Goal: Task Accomplishment & Management: Complete application form

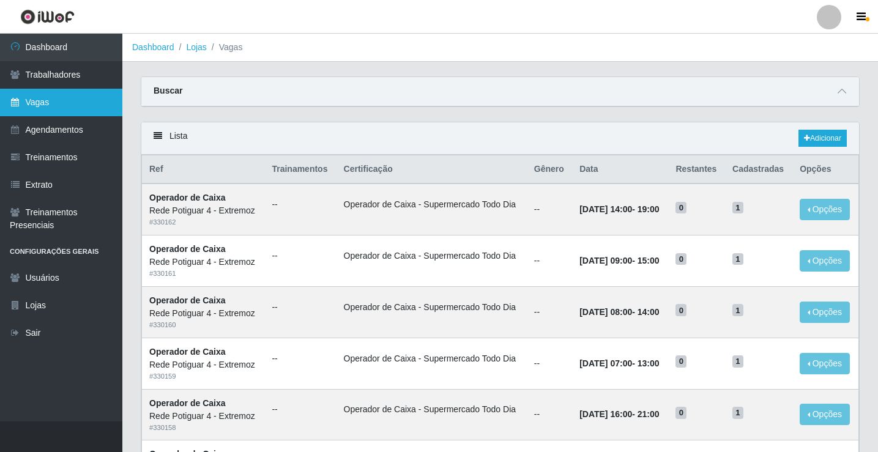
click at [84, 101] on link "Vagas" at bounding box center [61, 103] width 122 height 28
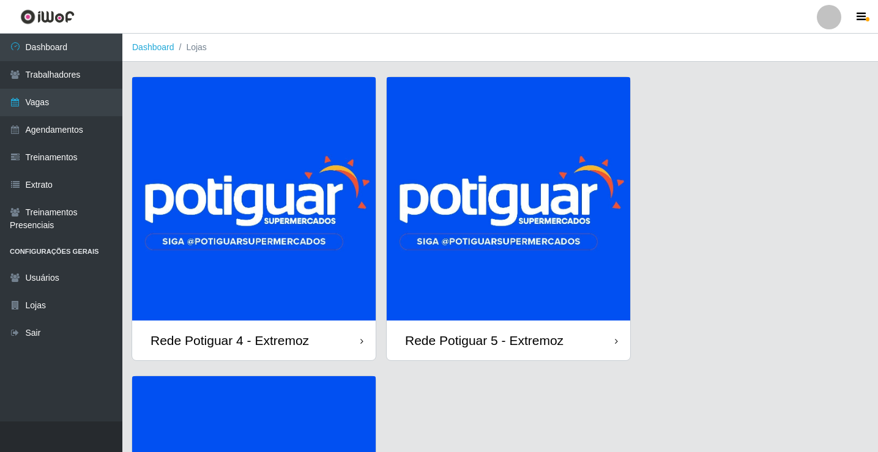
click at [481, 211] on img at bounding box center [508, 198] width 243 height 243
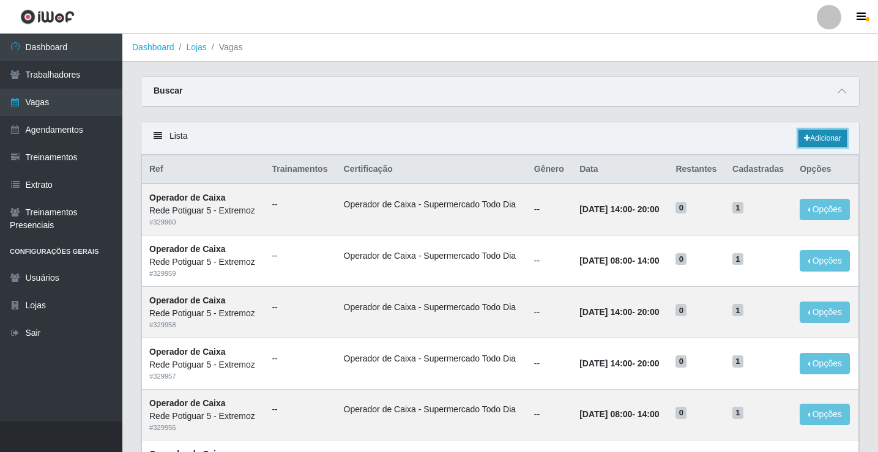
click at [806, 138] on icon at bounding box center [807, 138] width 6 height 7
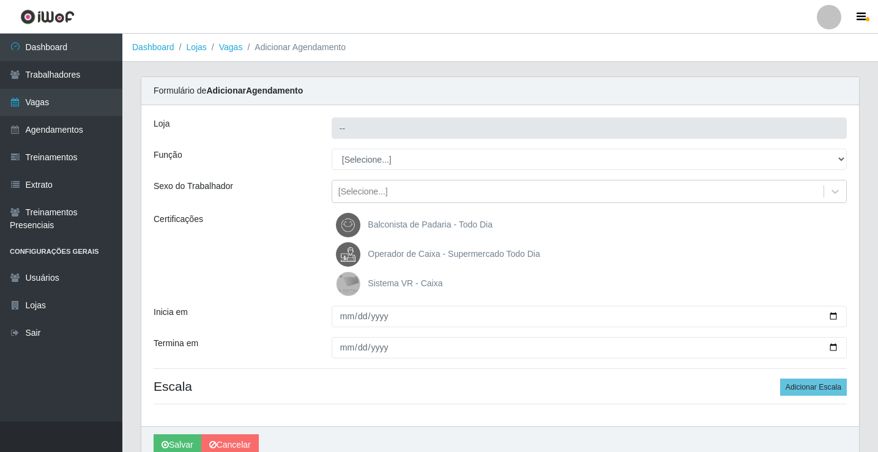
type input "Rede Potiguar 5 - Extremoz"
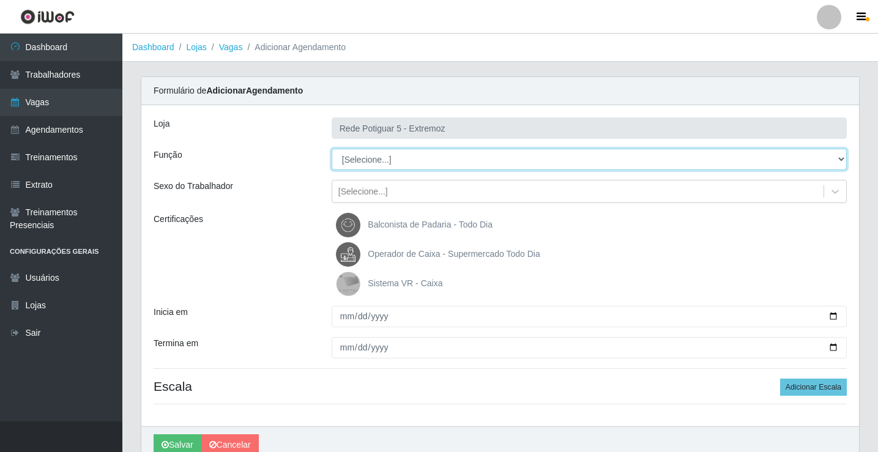
click at [365, 161] on select "[Selecione...] ASG Balconista Embalador Operador de Caixa Operador de Loja Repo…" at bounding box center [589, 159] width 515 height 21
select select "78"
click at [332, 149] on select "[Selecione...] ASG Balconista Embalador Operador de Caixa Operador de Loja Repo…" at bounding box center [589, 159] width 515 height 21
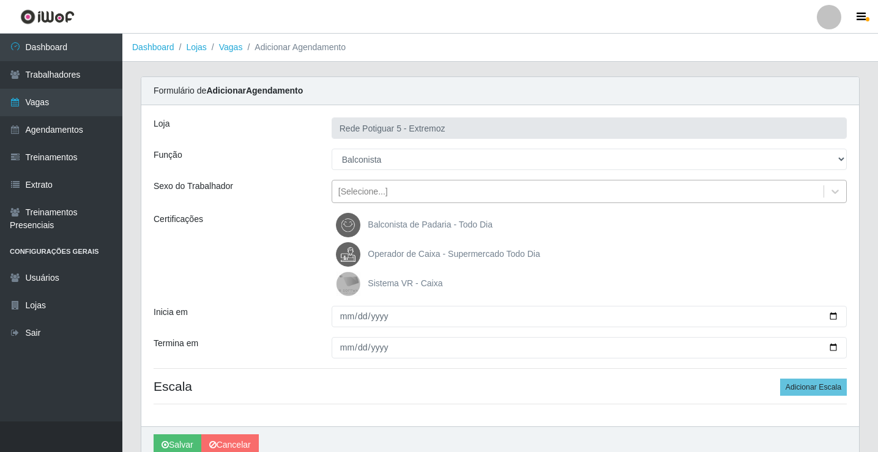
click at [380, 191] on div "[Selecione...]" at bounding box center [363, 191] width 50 height 13
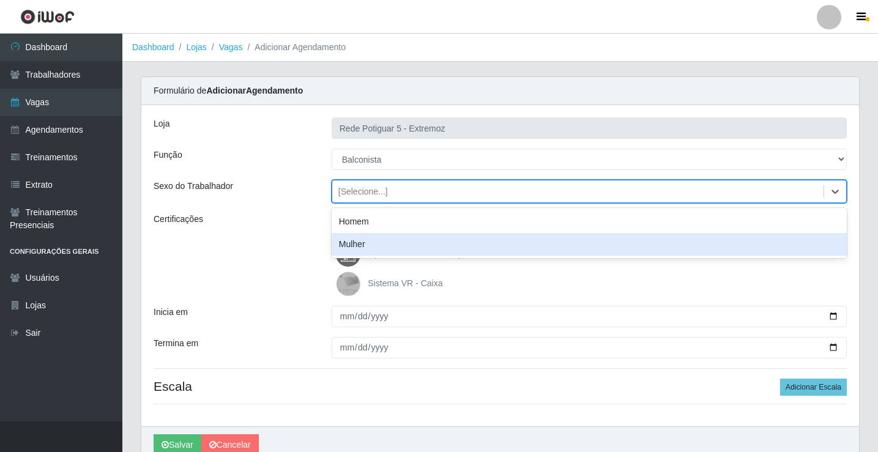
click at [366, 248] on div "Mulher" at bounding box center [589, 244] width 515 height 23
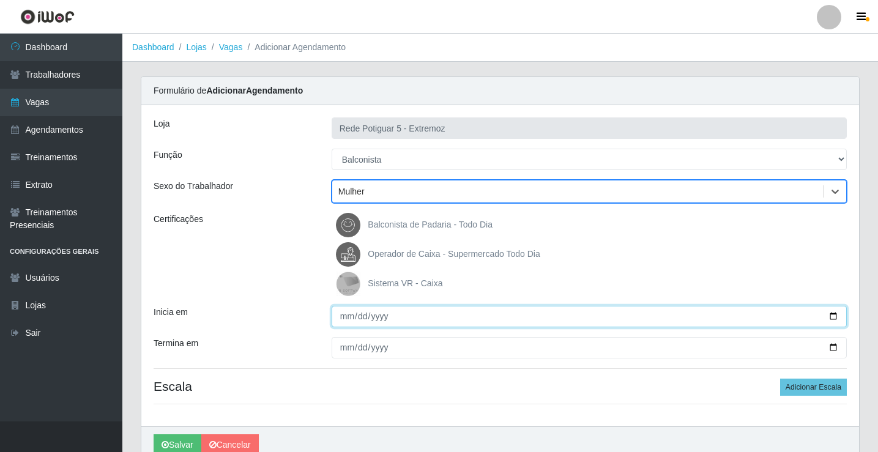
click at [347, 317] on input "Inicia em" at bounding box center [589, 316] width 515 height 21
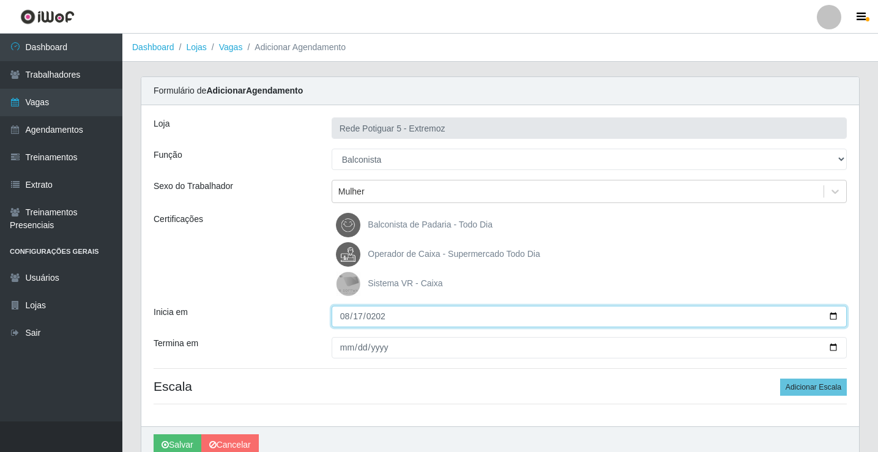
type input "[DATE]"
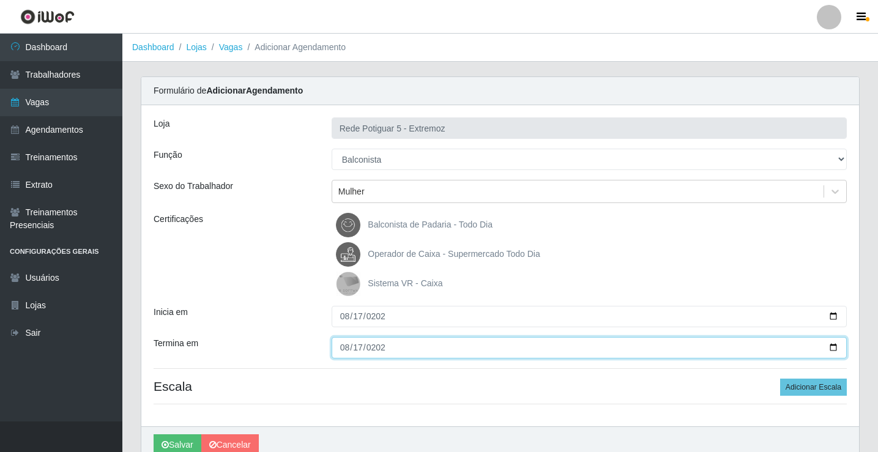
type input "[DATE]"
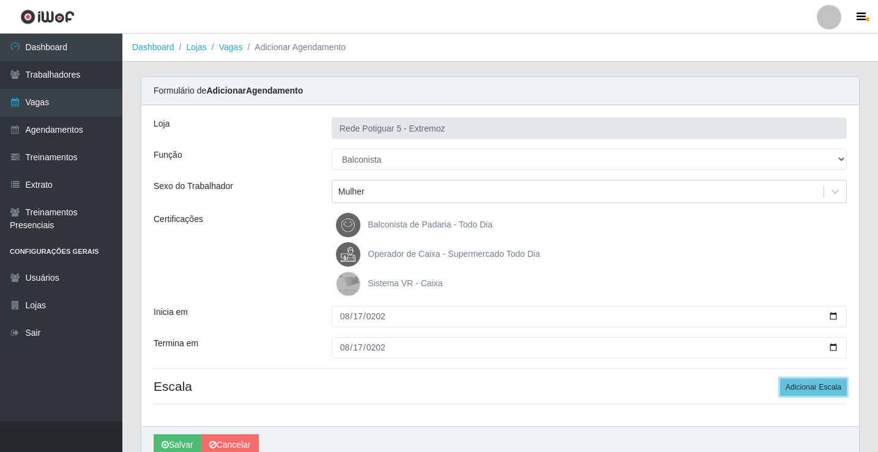
click at [780, 379] on button "Adicionar Escala" at bounding box center [813, 387] width 67 height 17
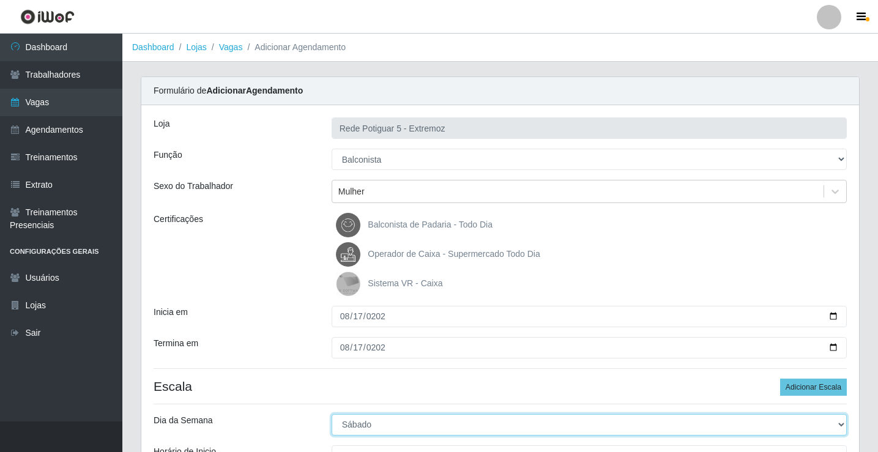
select select "0"
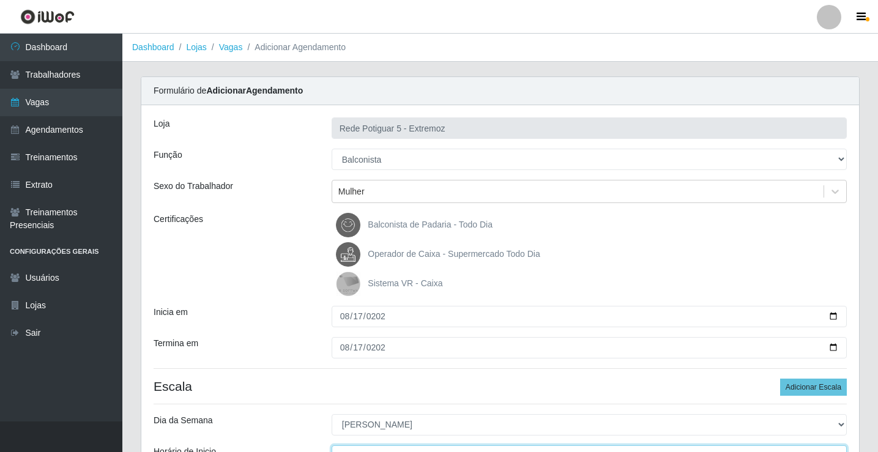
scroll to position [15, 0]
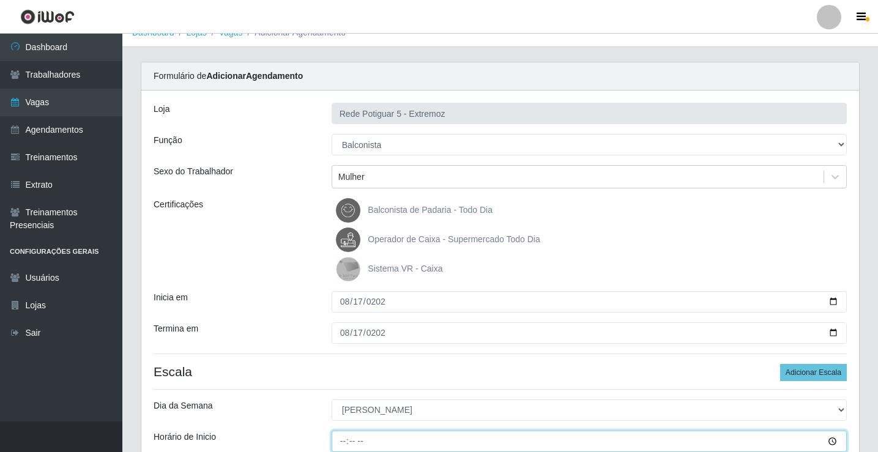
type input "06:00"
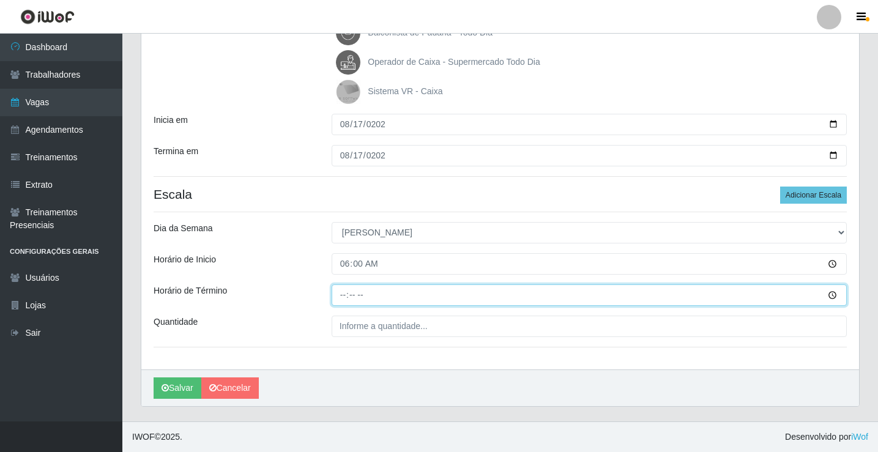
type input "12:00"
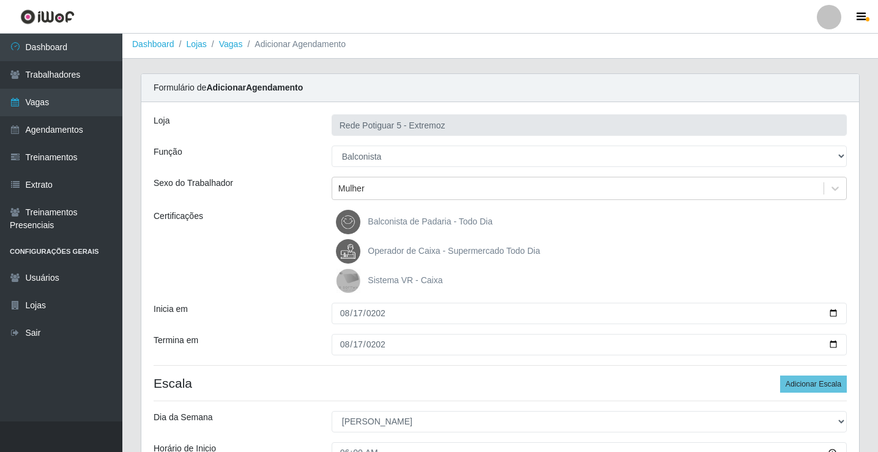
scroll to position [0, 0]
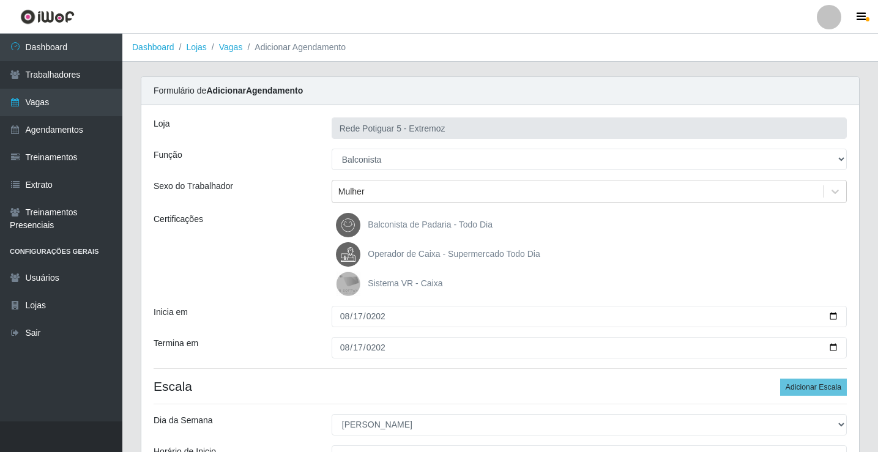
type input "01_"
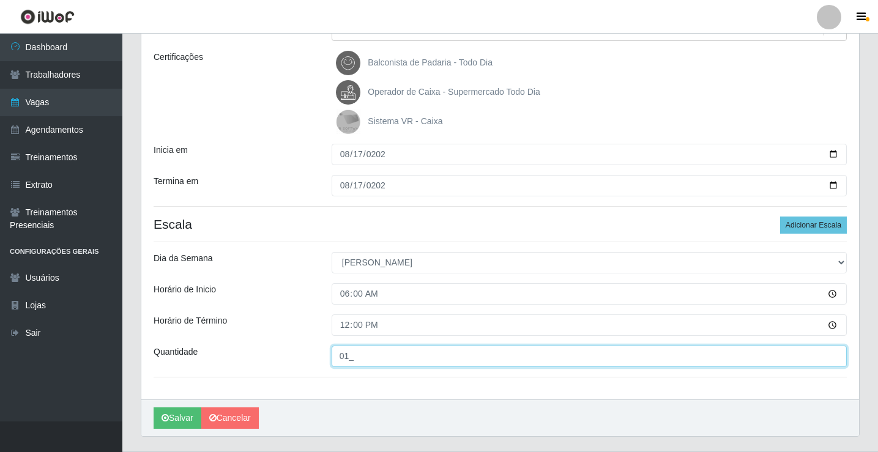
scroll to position [184, 0]
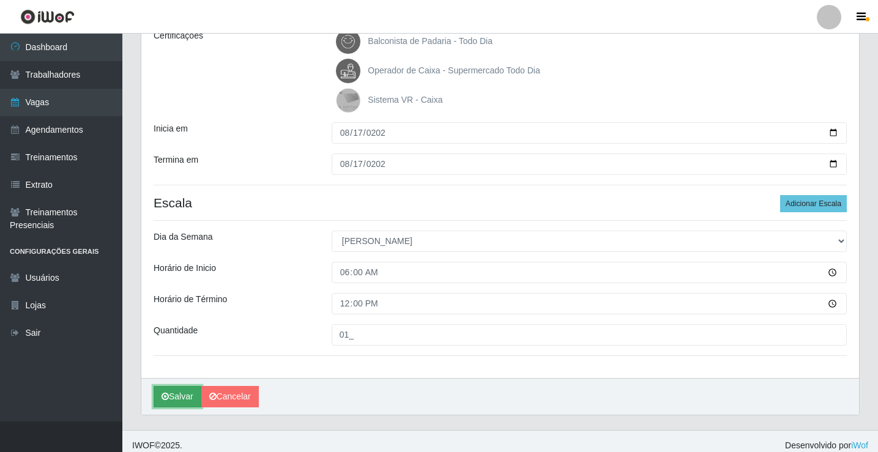
click at [171, 396] on button "Salvar" at bounding box center [178, 396] width 48 height 21
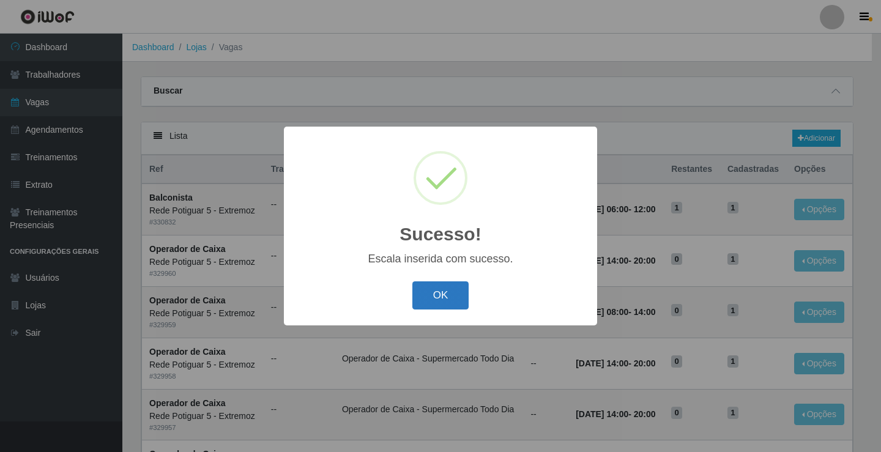
click at [437, 306] on button "OK" at bounding box center [440, 295] width 57 height 29
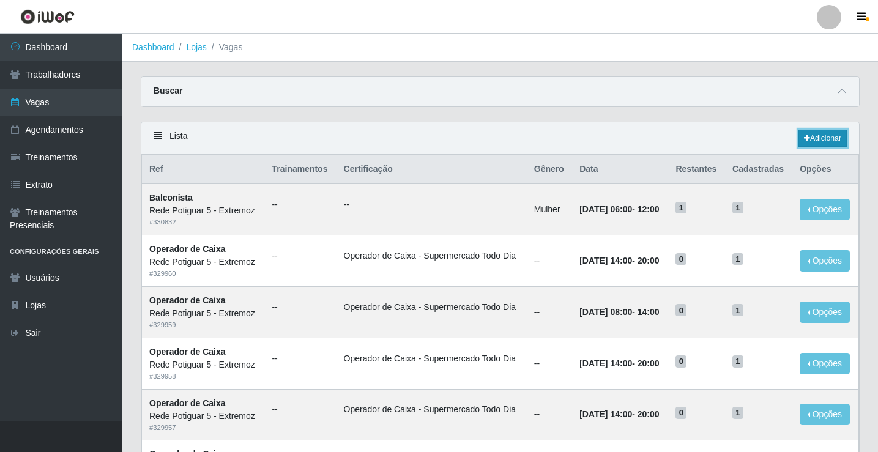
click at [805, 135] on link "Adicionar" at bounding box center [822, 138] width 48 height 17
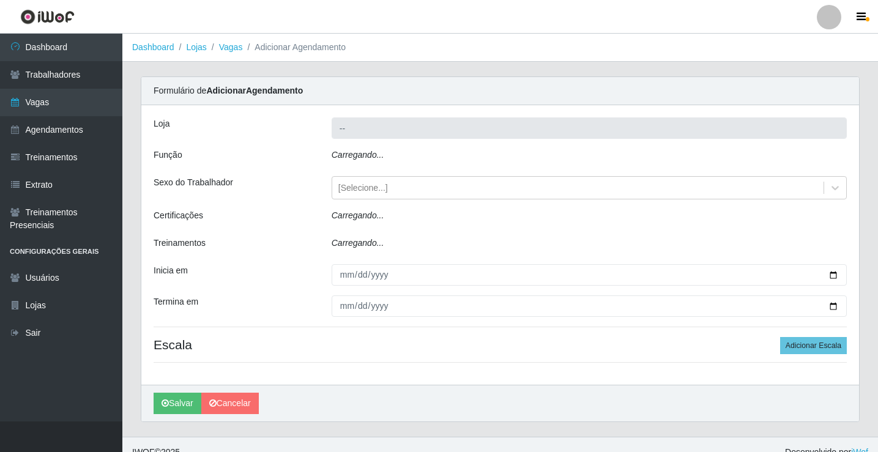
type input "Rede Potiguar 5 - Extremoz"
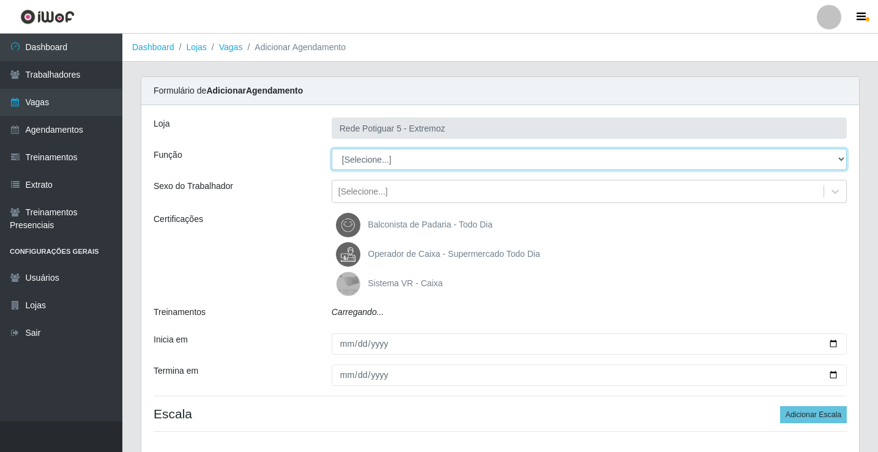
click at [366, 160] on select "[Selecione...] ASG Balconista Embalador Operador de Caixa Operador de Loja Repo…" at bounding box center [589, 159] width 515 height 21
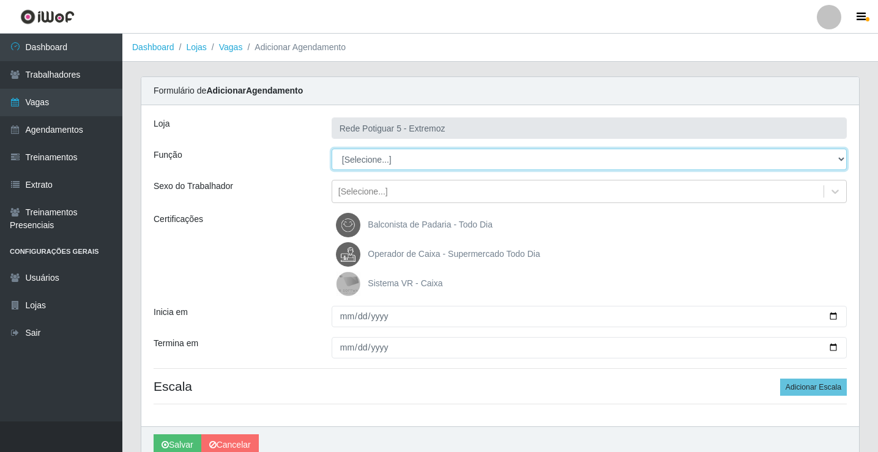
select select "22"
click at [332, 149] on select "[Selecione...] ASG Balconista Embalador Operador de Caixa Operador de Loja Repo…" at bounding box center [589, 159] width 515 height 21
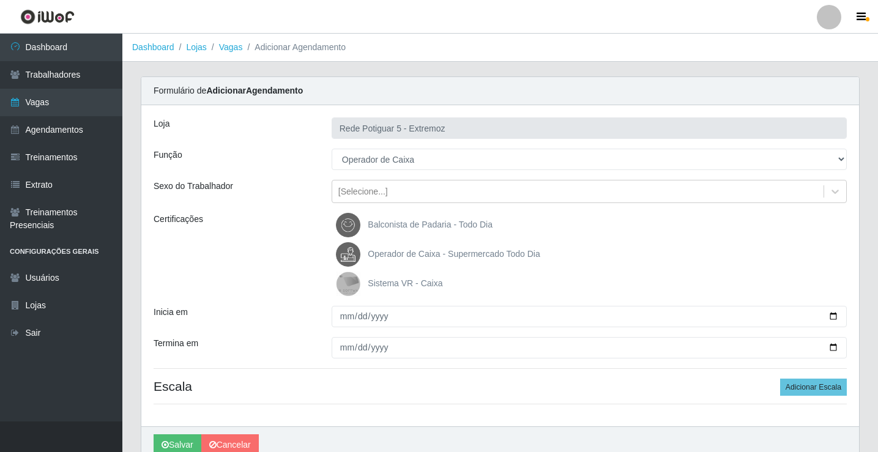
click at [399, 253] on span "Operador de Caixa - Supermercado Todo Dia" at bounding box center [454, 254] width 172 height 10
click at [0, 0] on input "Operador de Caixa - Supermercado Todo Dia" at bounding box center [0, 0] width 0 height 0
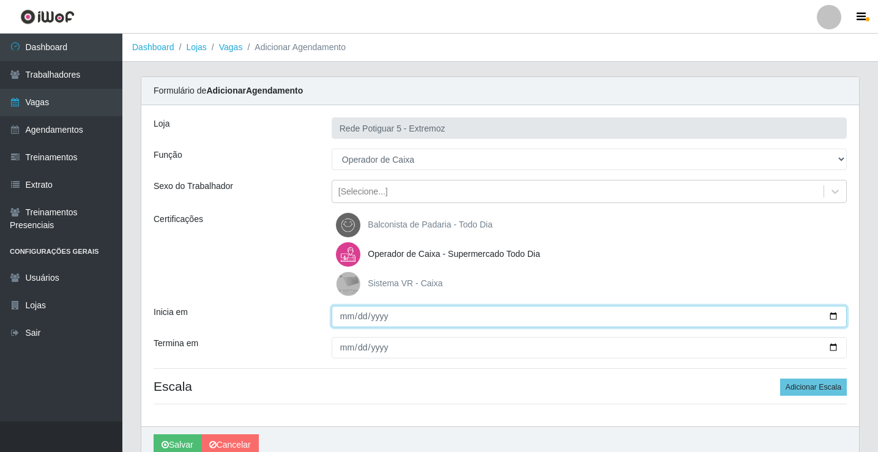
click at [349, 314] on input "Inicia em" at bounding box center [589, 316] width 515 height 21
type input "[DATE]"
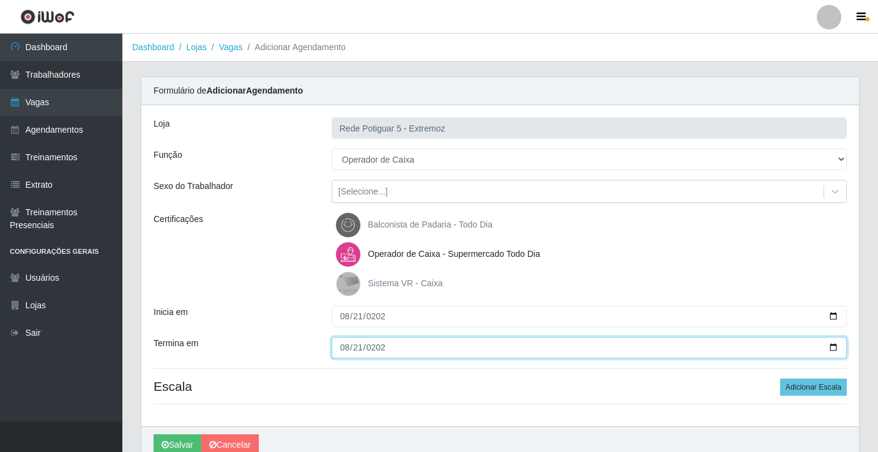
type input "[DATE]"
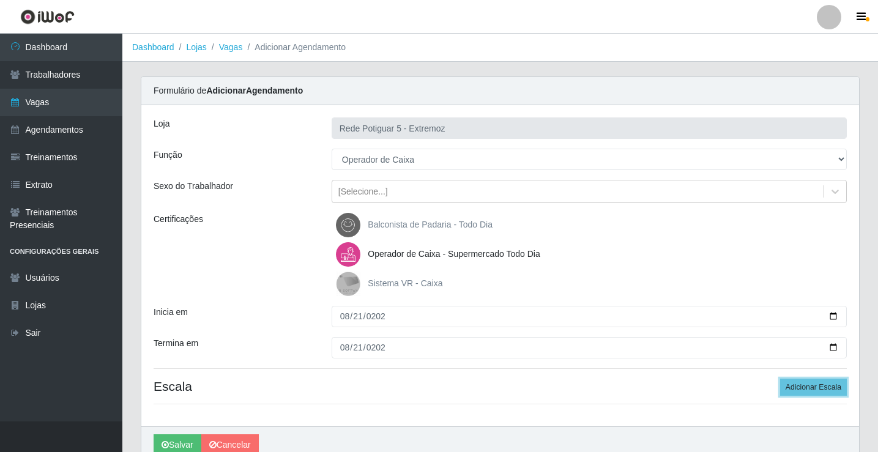
click at [780, 379] on button "Adicionar Escala" at bounding box center [813, 387] width 67 height 17
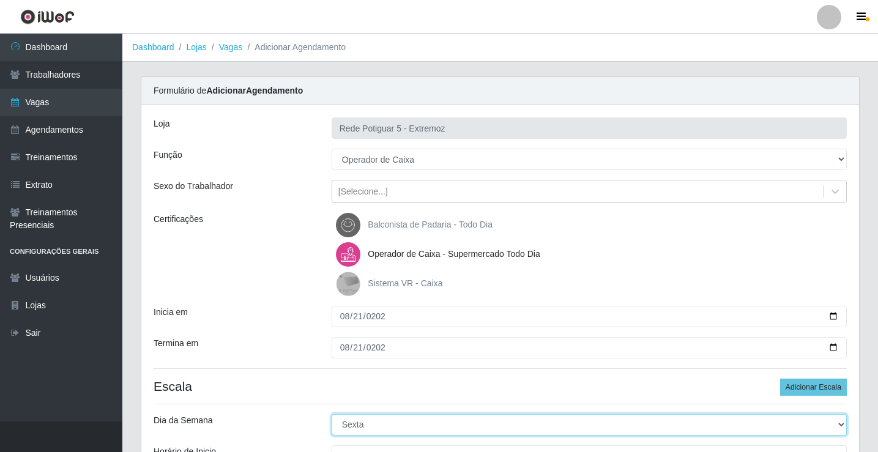
select select "4"
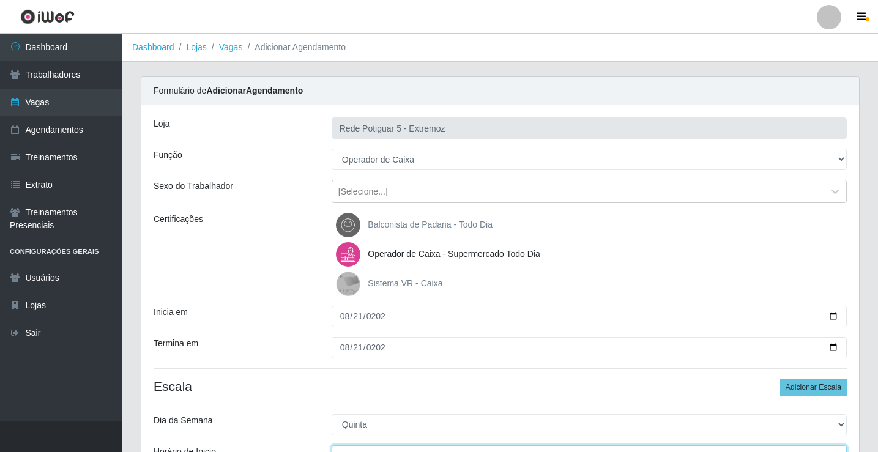
scroll to position [15, 0]
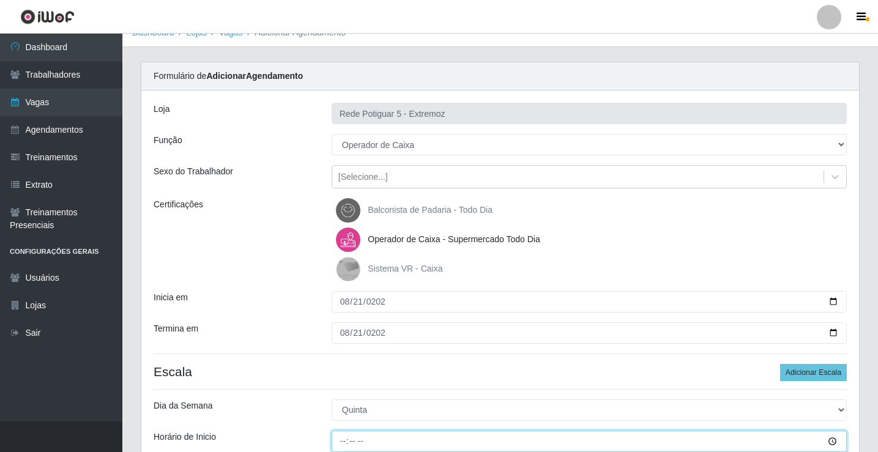
type input "15:00"
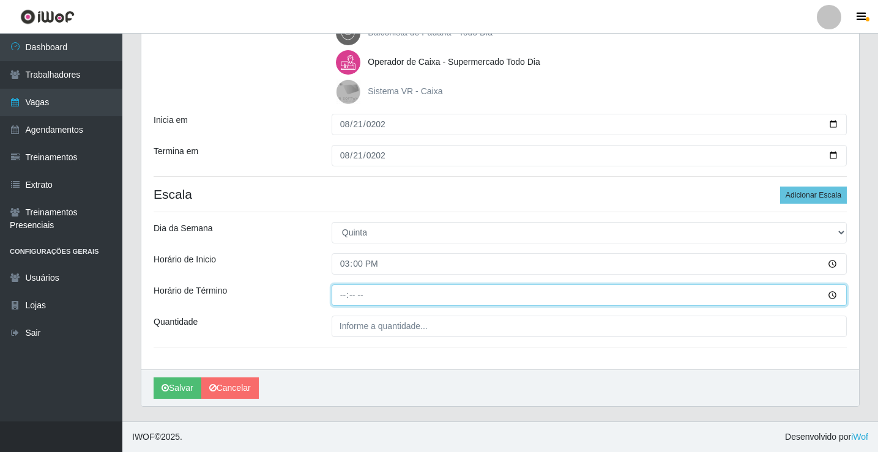
type input "20:00"
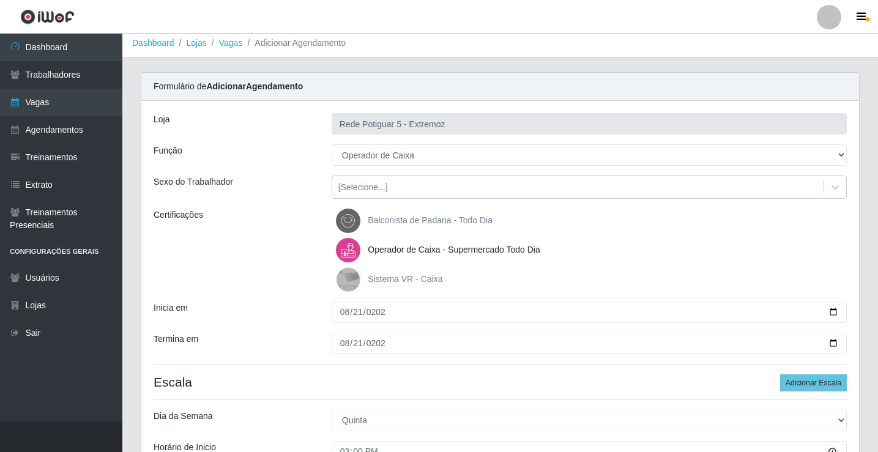
scroll to position [0, 0]
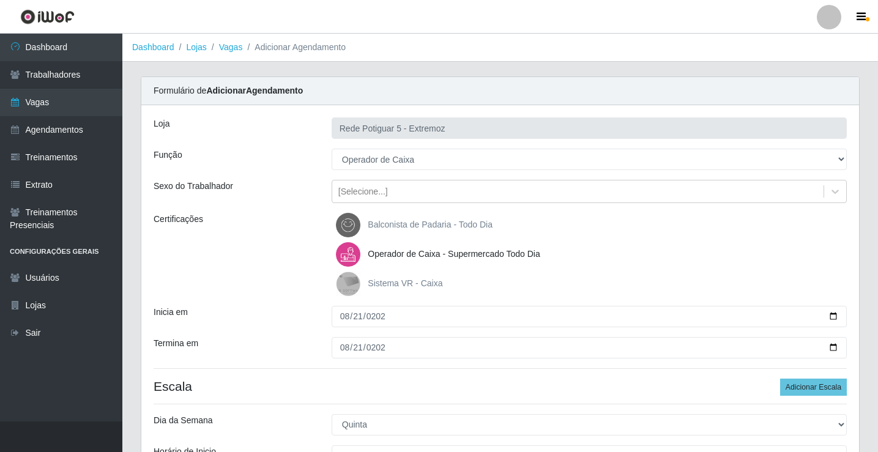
type input "01_"
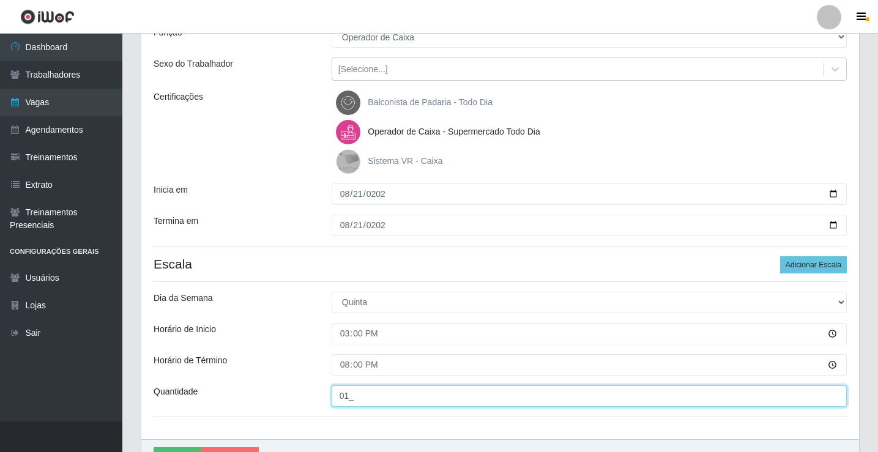
scroll to position [184, 0]
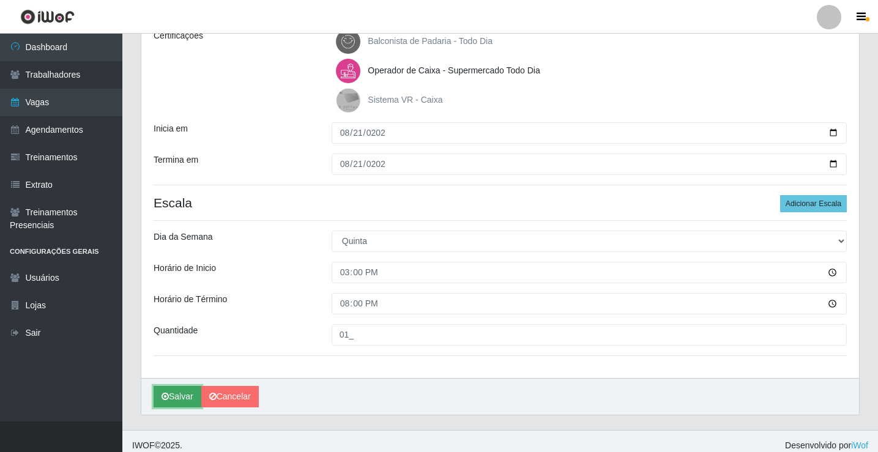
click at [189, 393] on button "Salvar" at bounding box center [178, 396] width 48 height 21
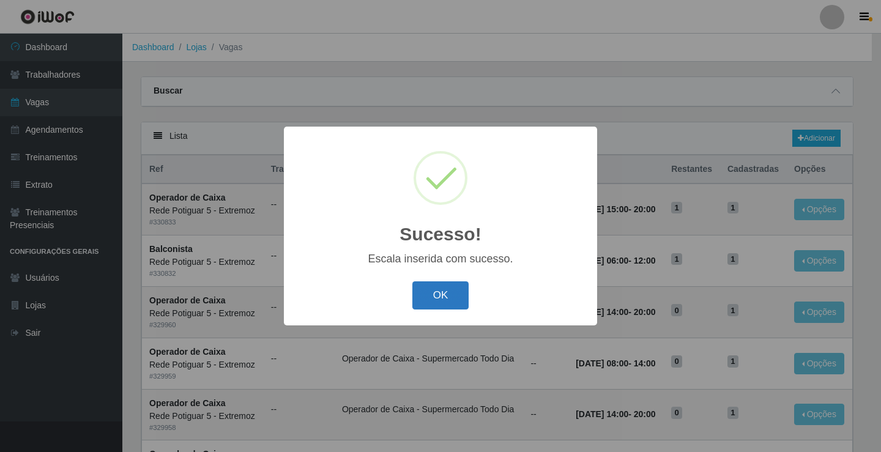
click at [441, 296] on button "OK" at bounding box center [440, 295] width 57 height 29
